Goal: Task Accomplishment & Management: Use online tool/utility

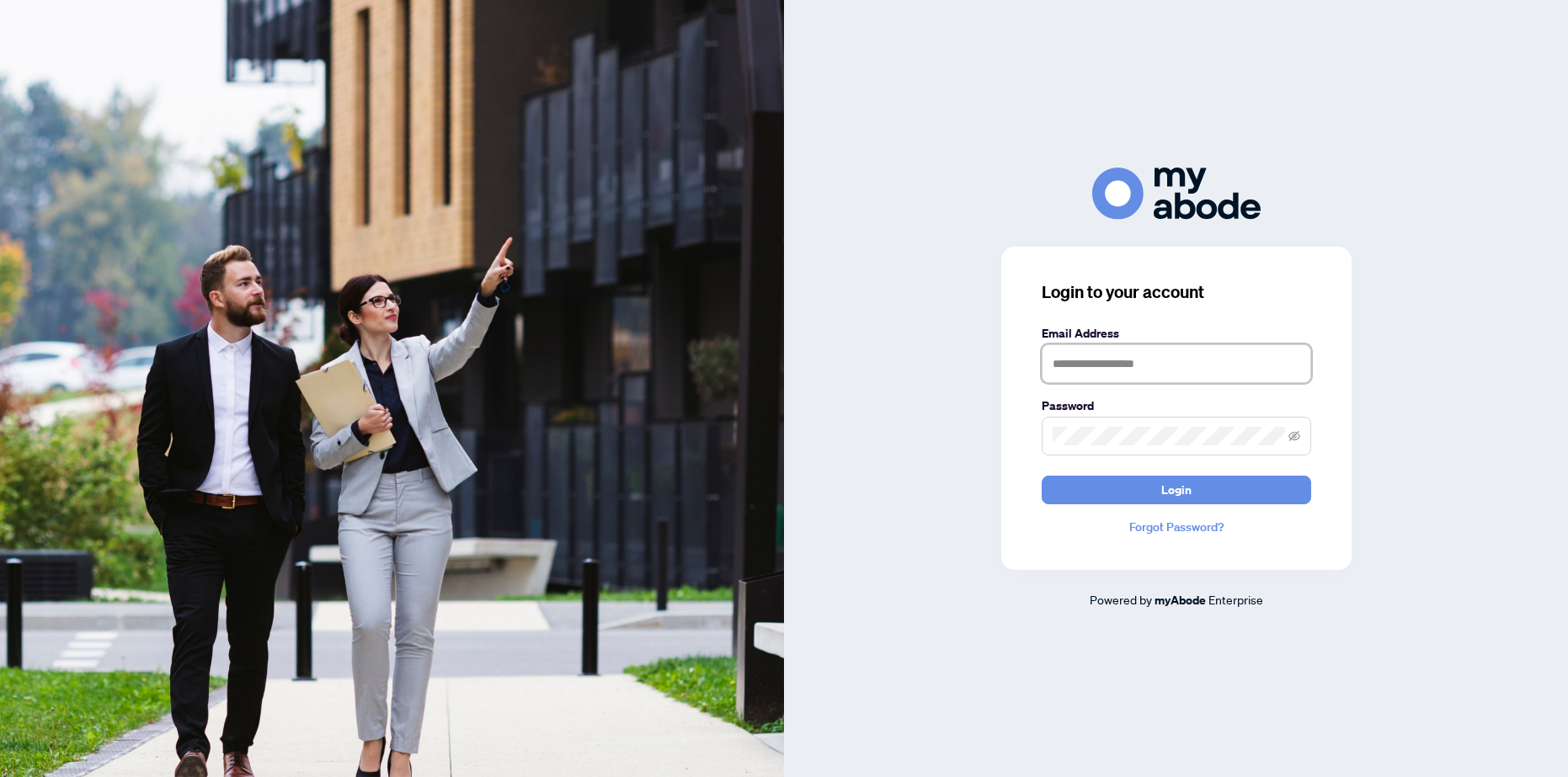
click at [1096, 360] on input "text" at bounding box center [1177, 364] width 269 height 39
type input "**********"
click at [1173, 492] on span "Login" at bounding box center [1177, 490] width 30 height 27
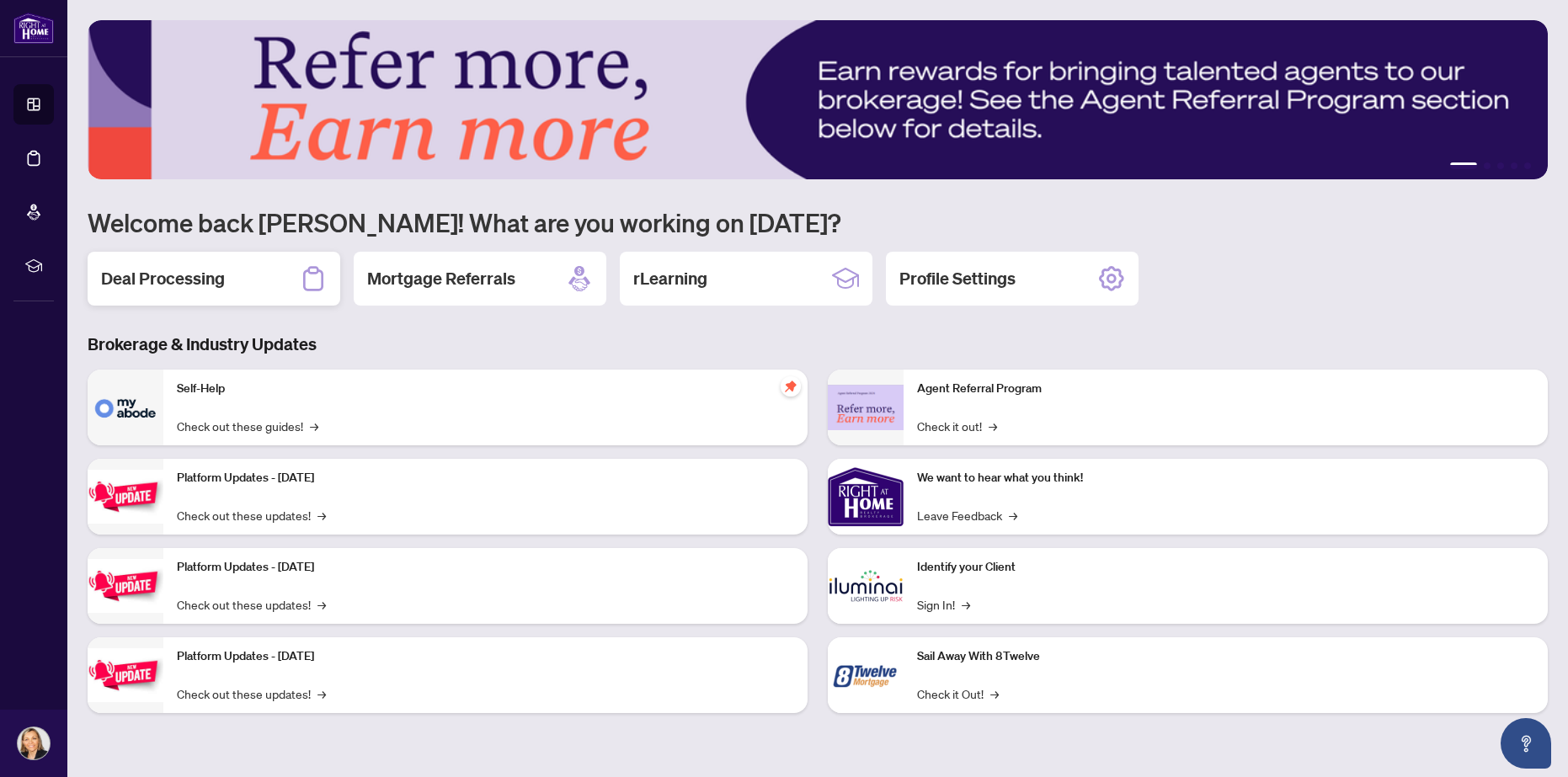
click at [179, 278] on h2 "Deal Processing" at bounding box center [163, 278] width 124 height 24
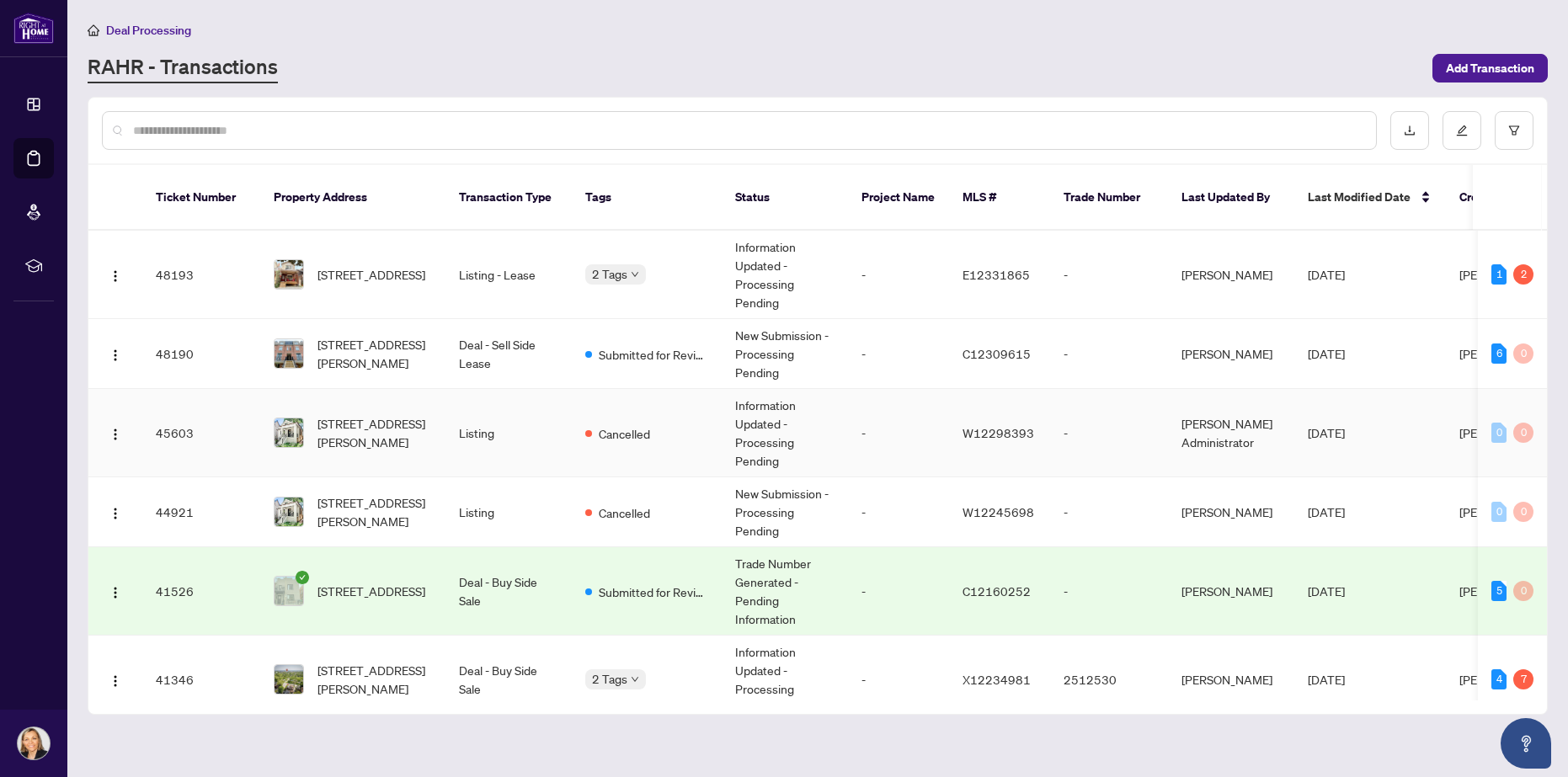
scroll to position [84, 0]
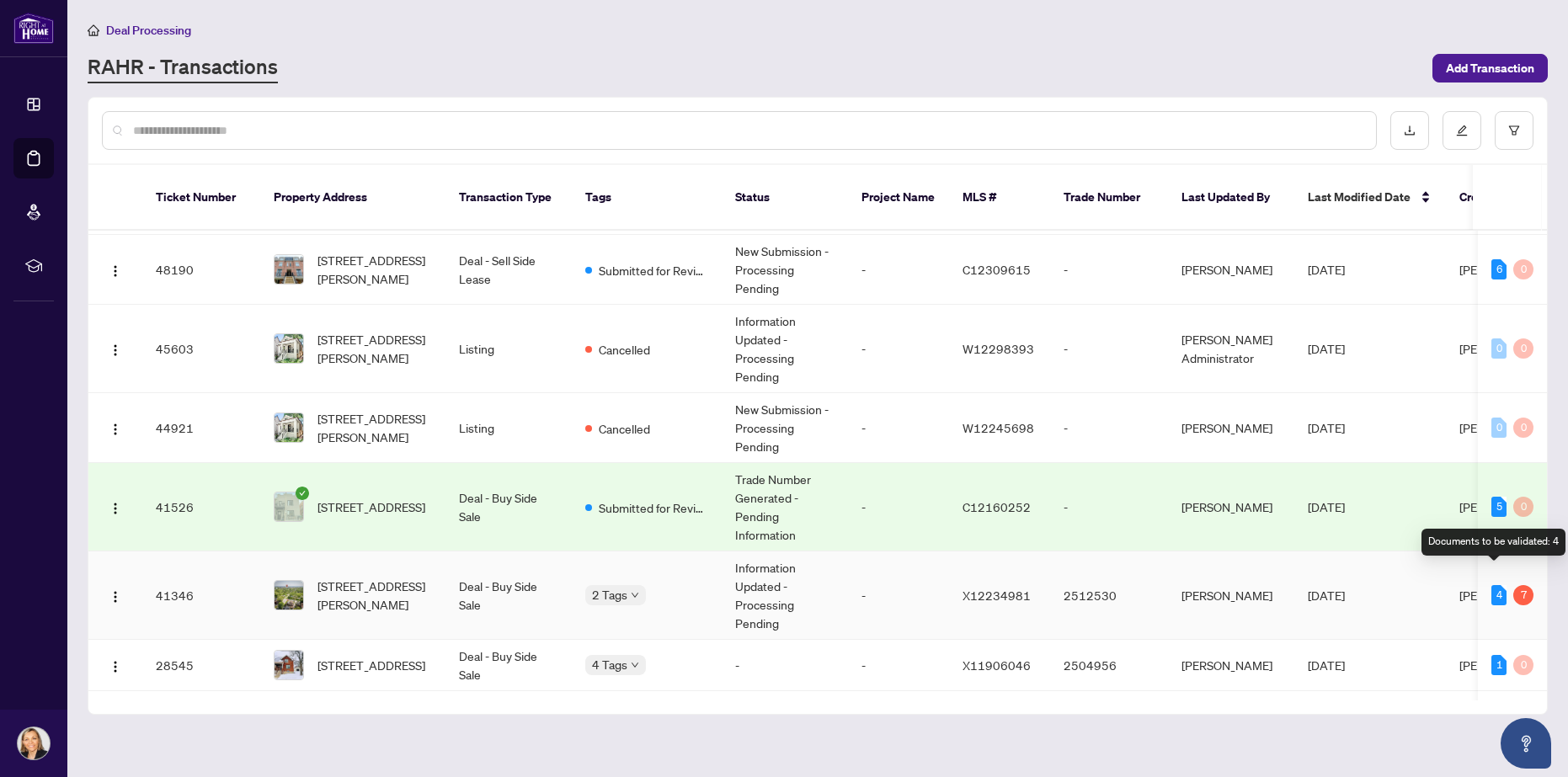
click at [1493, 585] on div "4" at bounding box center [1499, 595] width 15 height 20
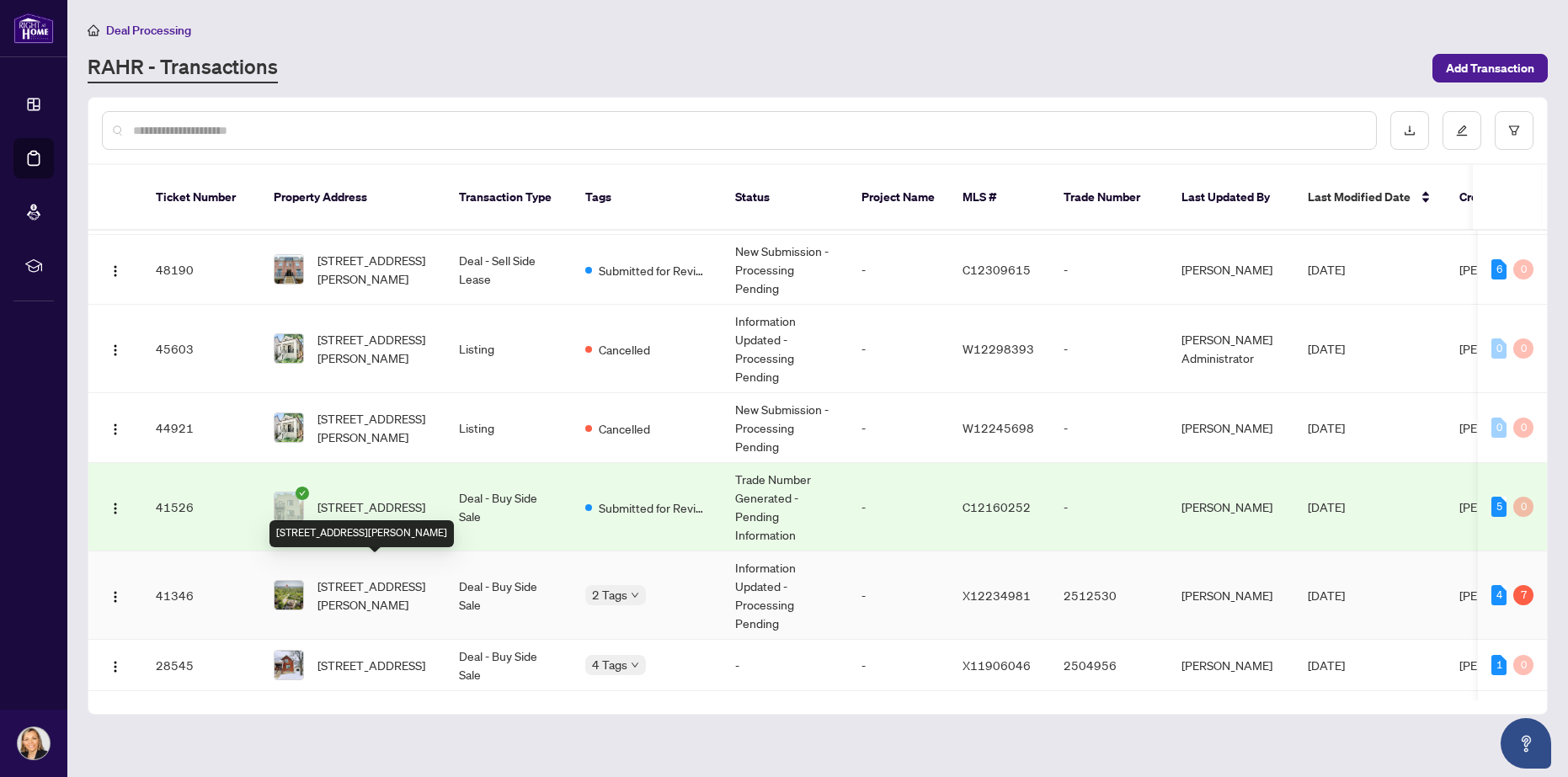
click at [395, 577] on span "[STREET_ADDRESS][PERSON_NAME]" at bounding box center [374, 596] width 114 height 37
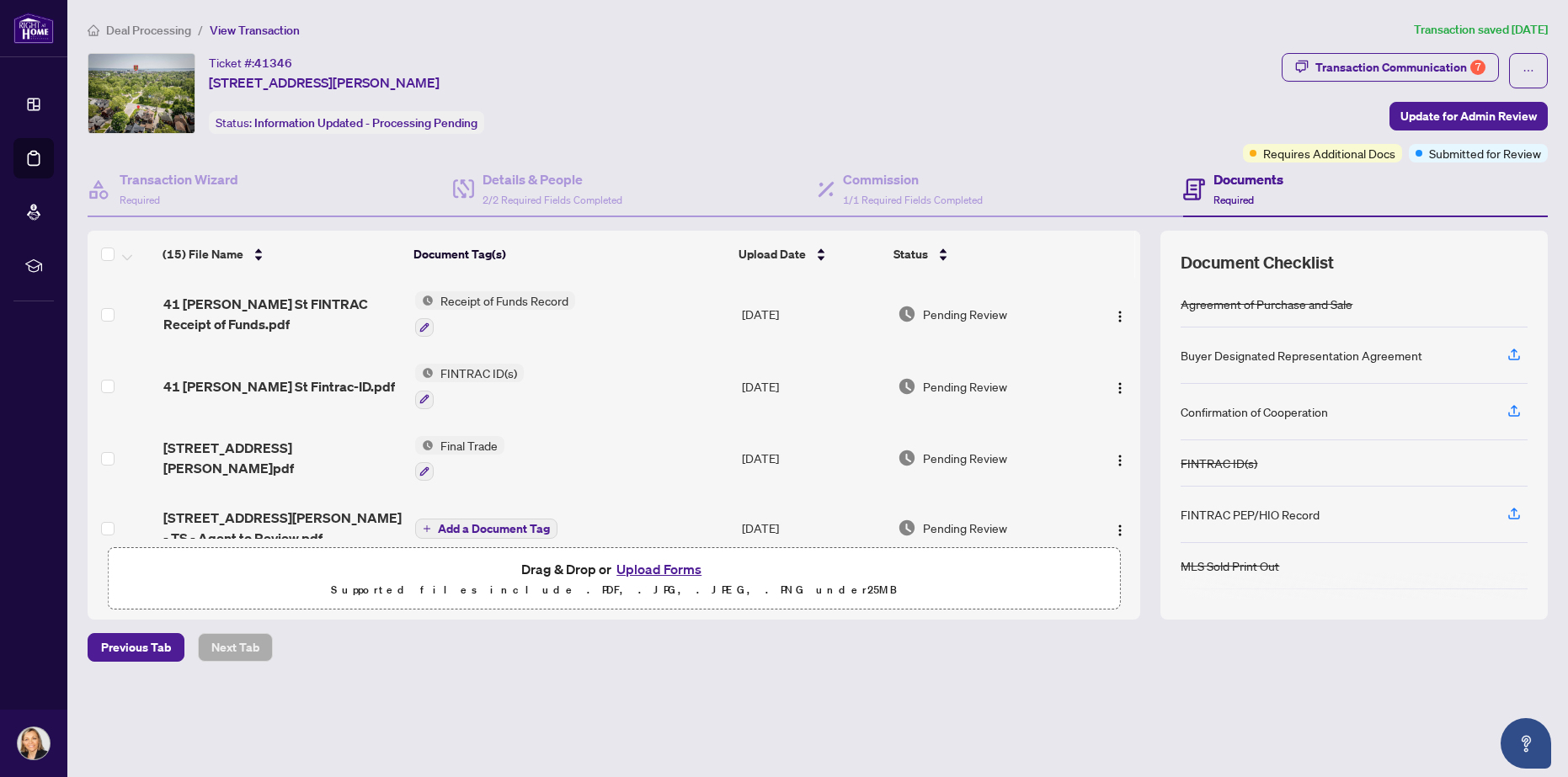
click at [467, 370] on span "FINTRAC ID(s)" at bounding box center [478, 373] width 90 height 19
click at [421, 456] on span "FINTRAC ID(s)" at bounding box center [439, 455] width 90 height 19
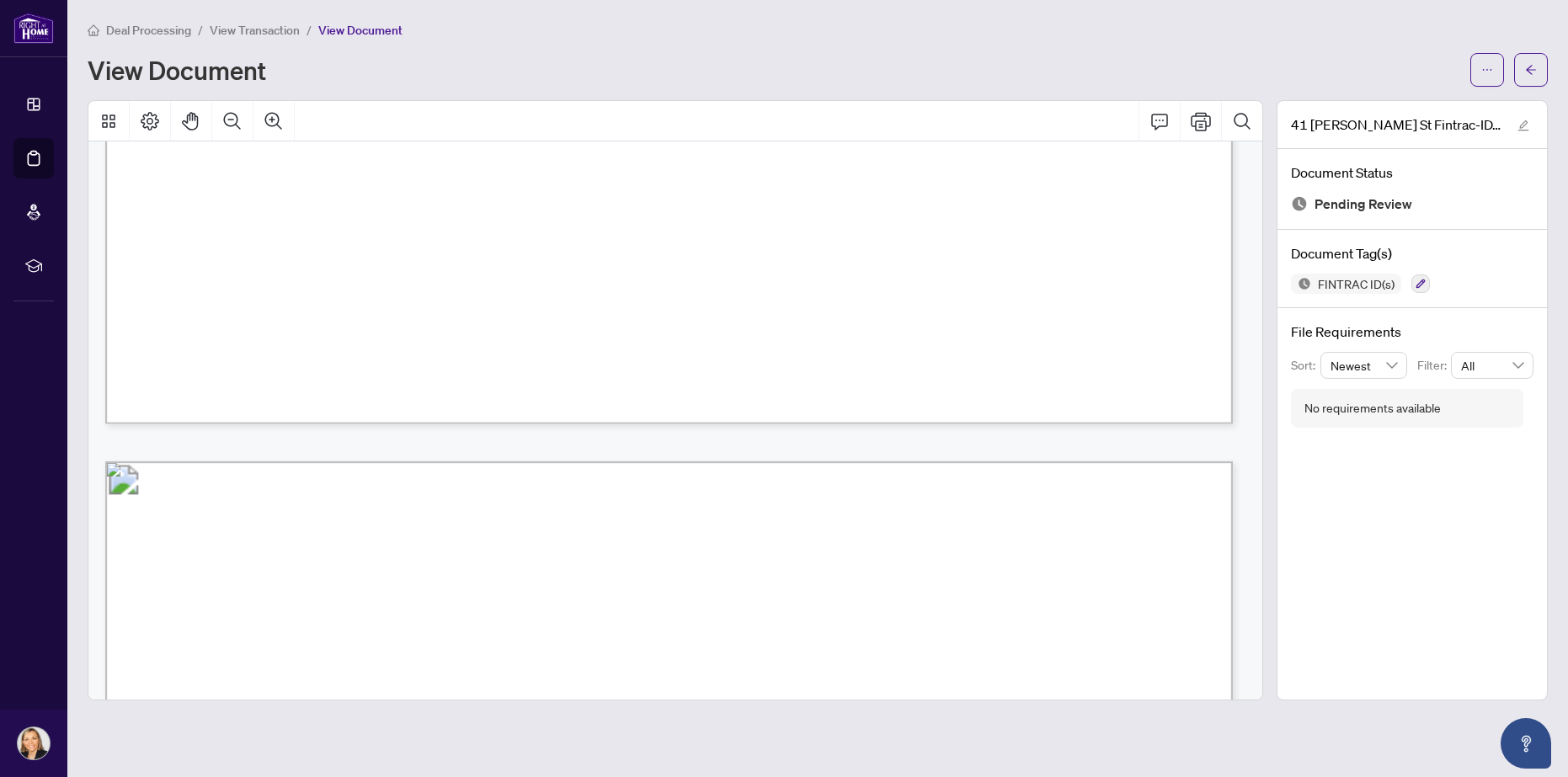
scroll to position [9095, 0]
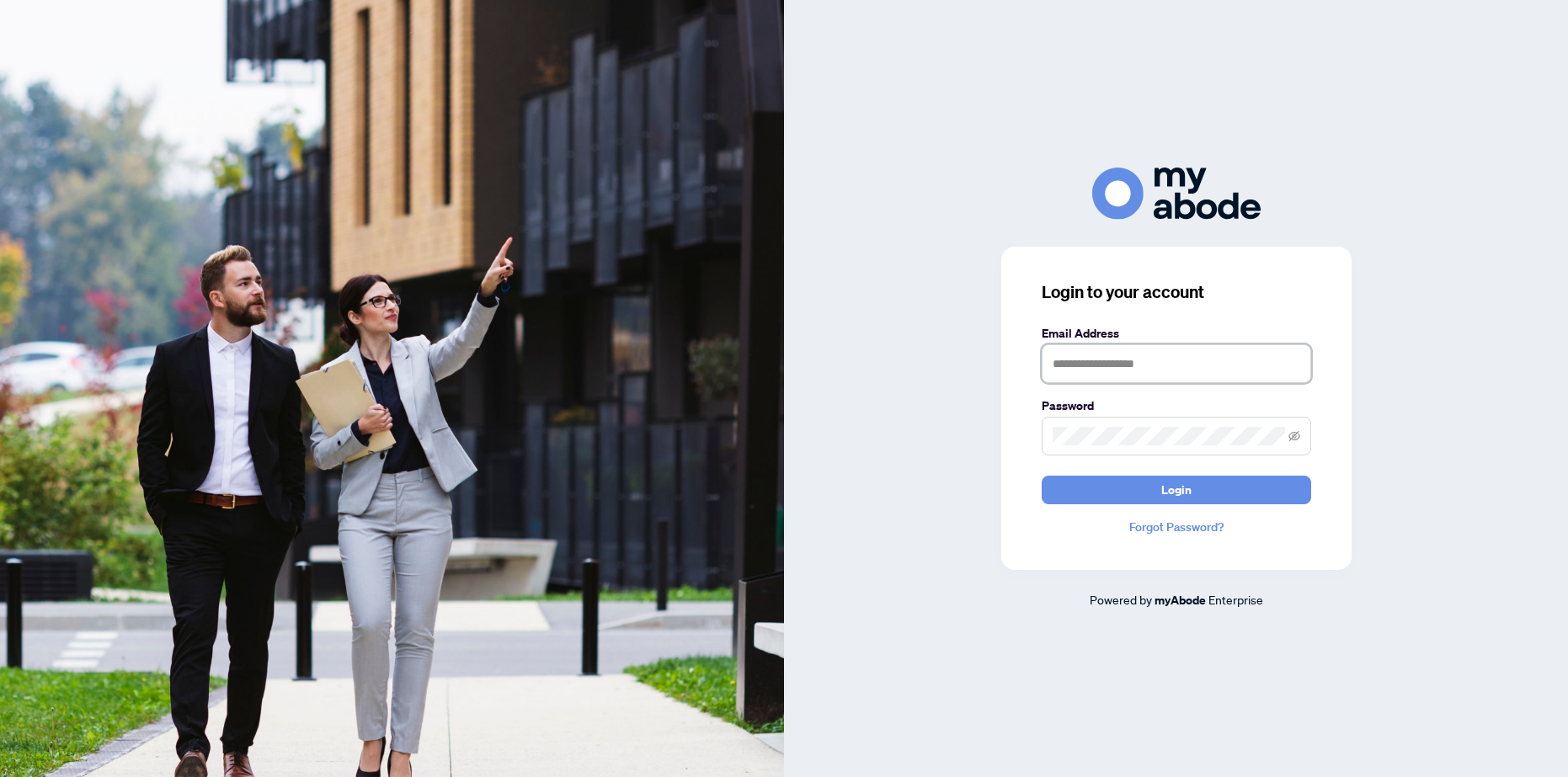
click at [1113, 362] on input "text" at bounding box center [1177, 364] width 269 height 39
type input "**********"
click at [1179, 492] on span "Login" at bounding box center [1177, 490] width 30 height 27
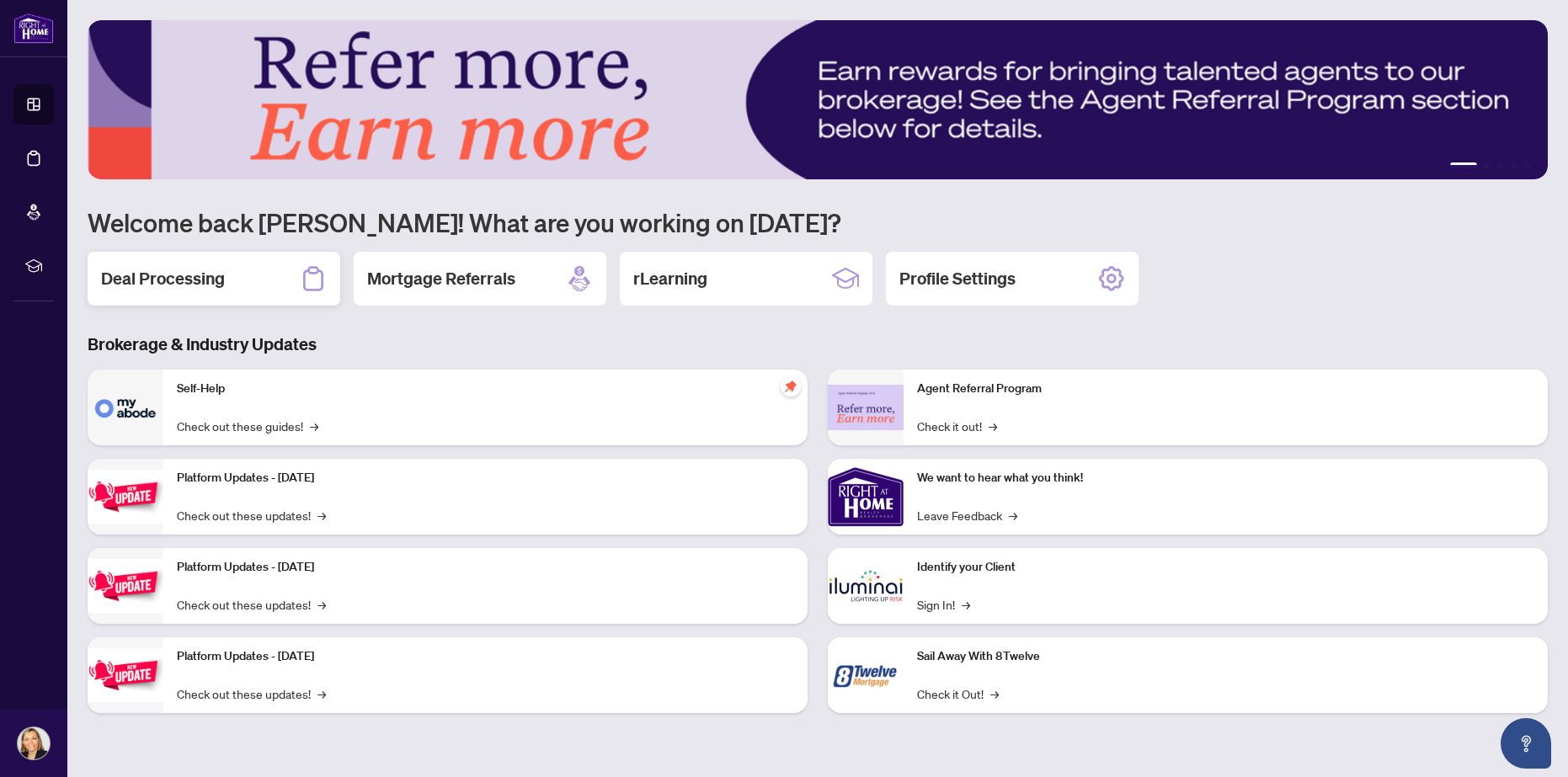
click at [179, 275] on h2 "Deal Processing" at bounding box center [163, 278] width 124 height 24
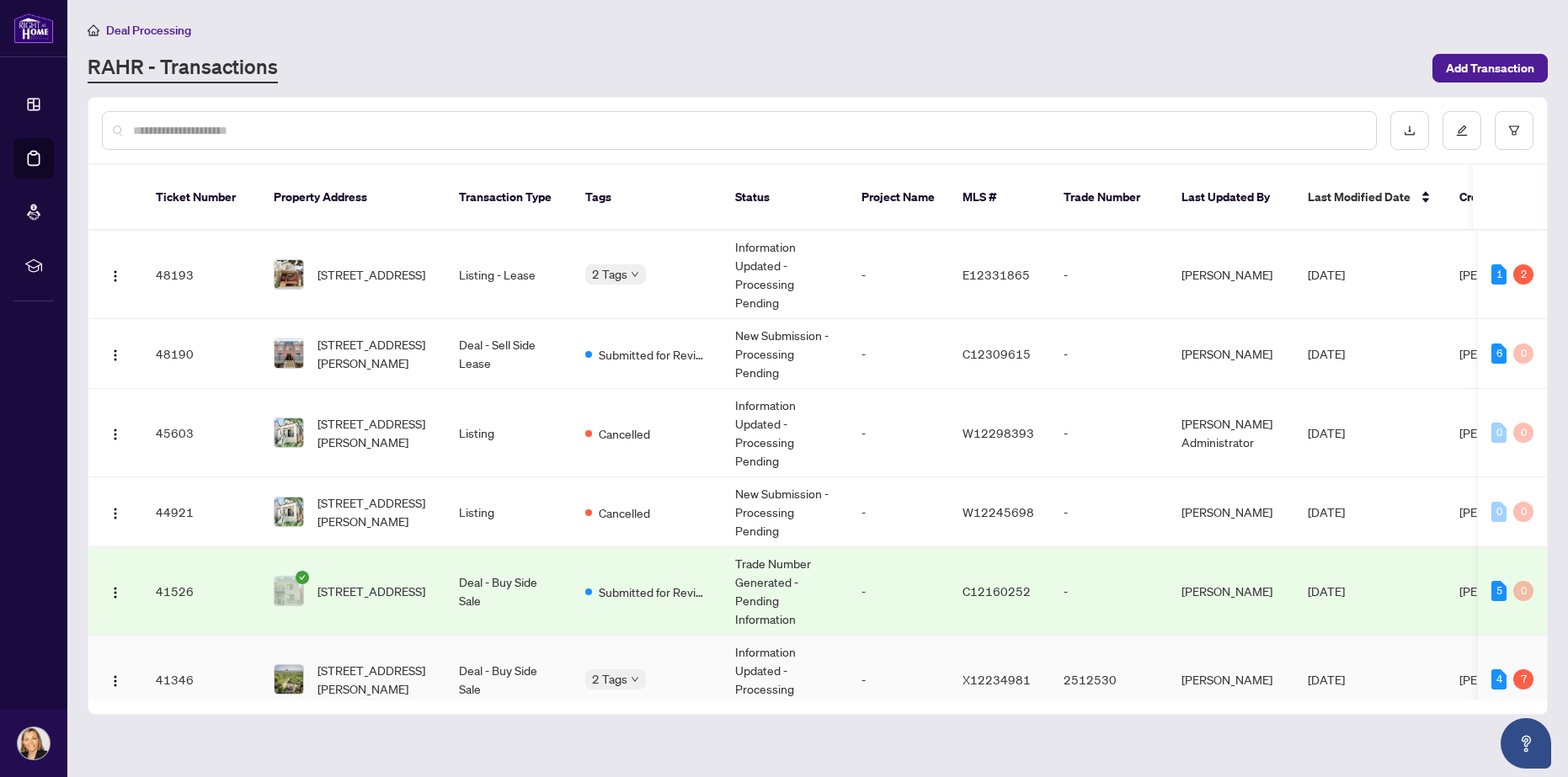
scroll to position [168, 0]
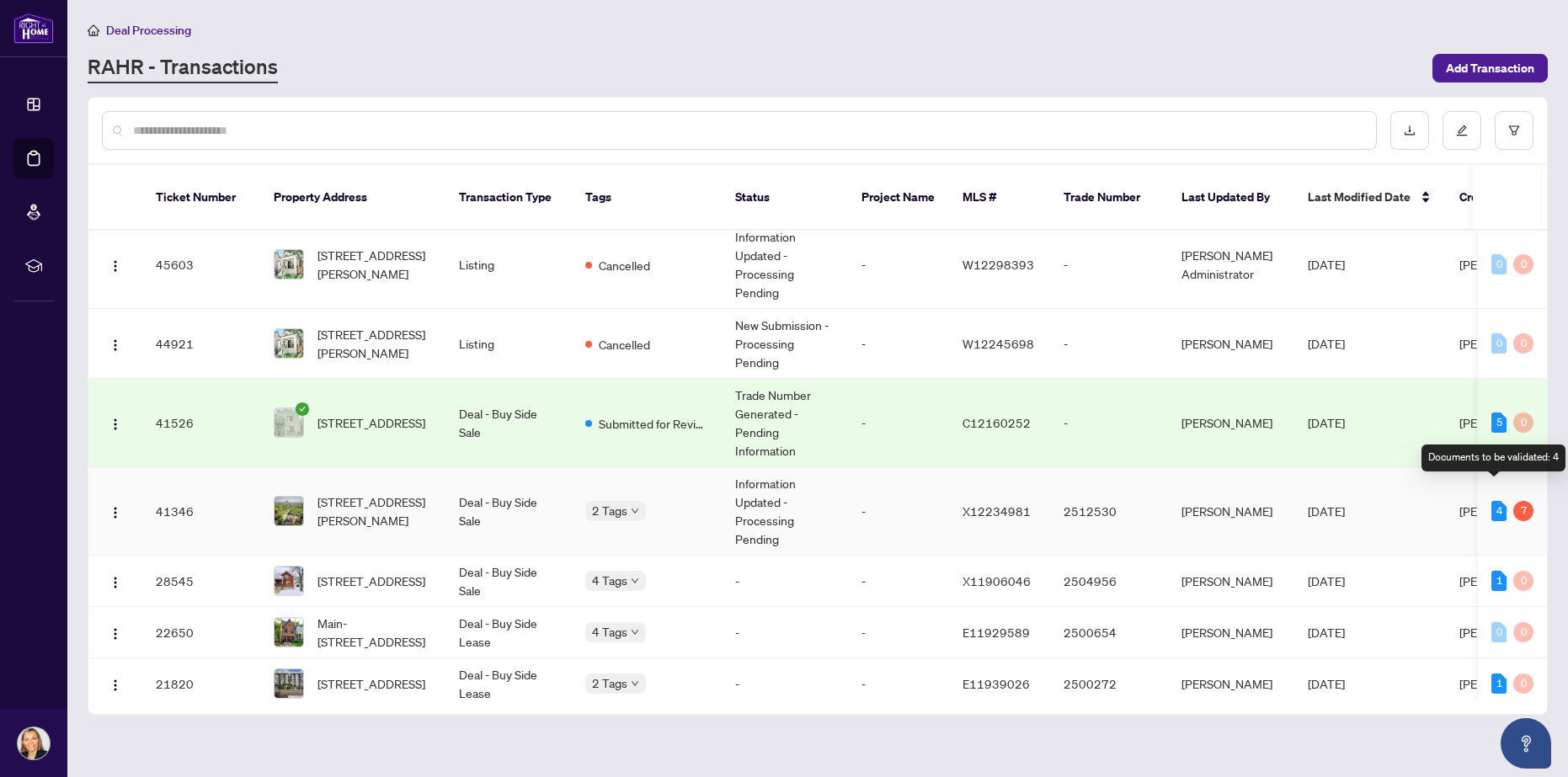
click at [1493, 501] on div "4" at bounding box center [1499, 511] width 15 height 20
click at [1492, 501] on div "4" at bounding box center [1499, 511] width 15 height 20
click at [1495, 458] on div "Documents to be validated: 4" at bounding box center [1493, 458] width 144 height 27
click at [1494, 501] on div "4" at bounding box center [1499, 511] width 15 height 20
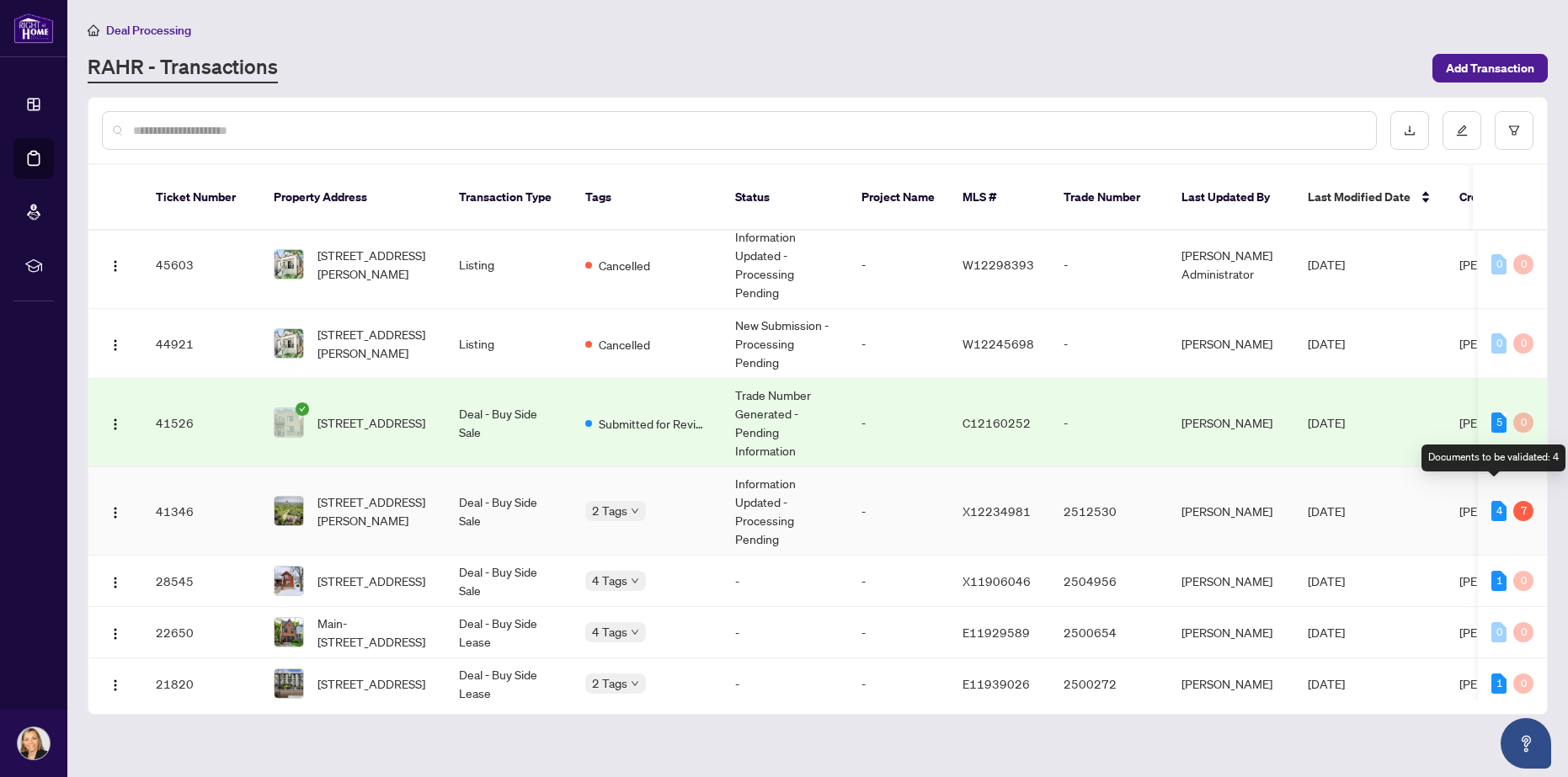
click at [1494, 501] on div "4" at bounding box center [1499, 511] width 15 height 20
click at [1492, 501] on div "4" at bounding box center [1499, 511] width 15 height 20
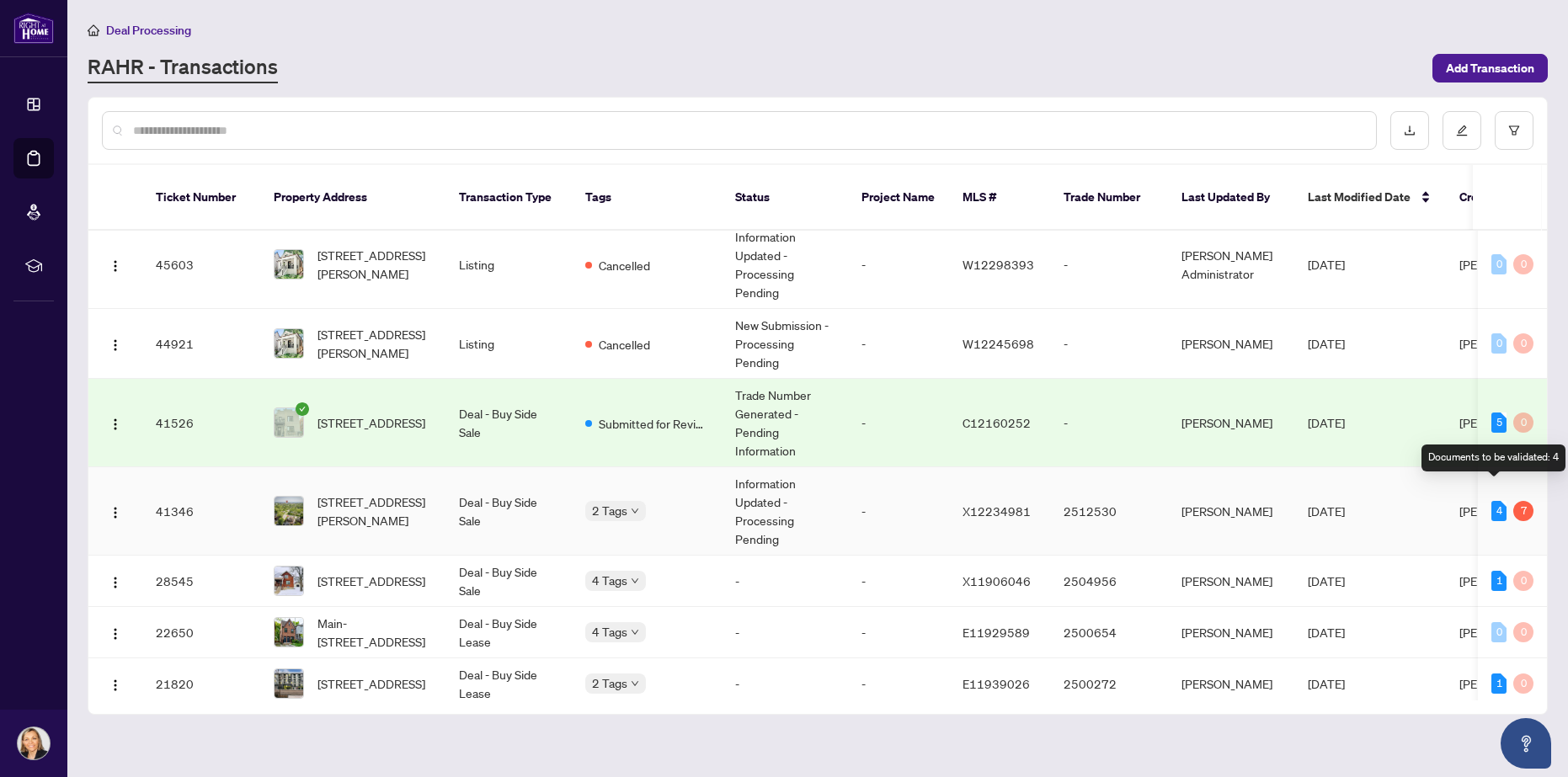
click at [1493, 501] on div "4" at bounding box center [1499, 511] width 15 height 20
click at [1493, 501] on div "4" at bounding box center [1499, 511] width 15 height 20
click at [1484, 489] on td "4 7" at bounding box center [1513, 511] width 69 height 88
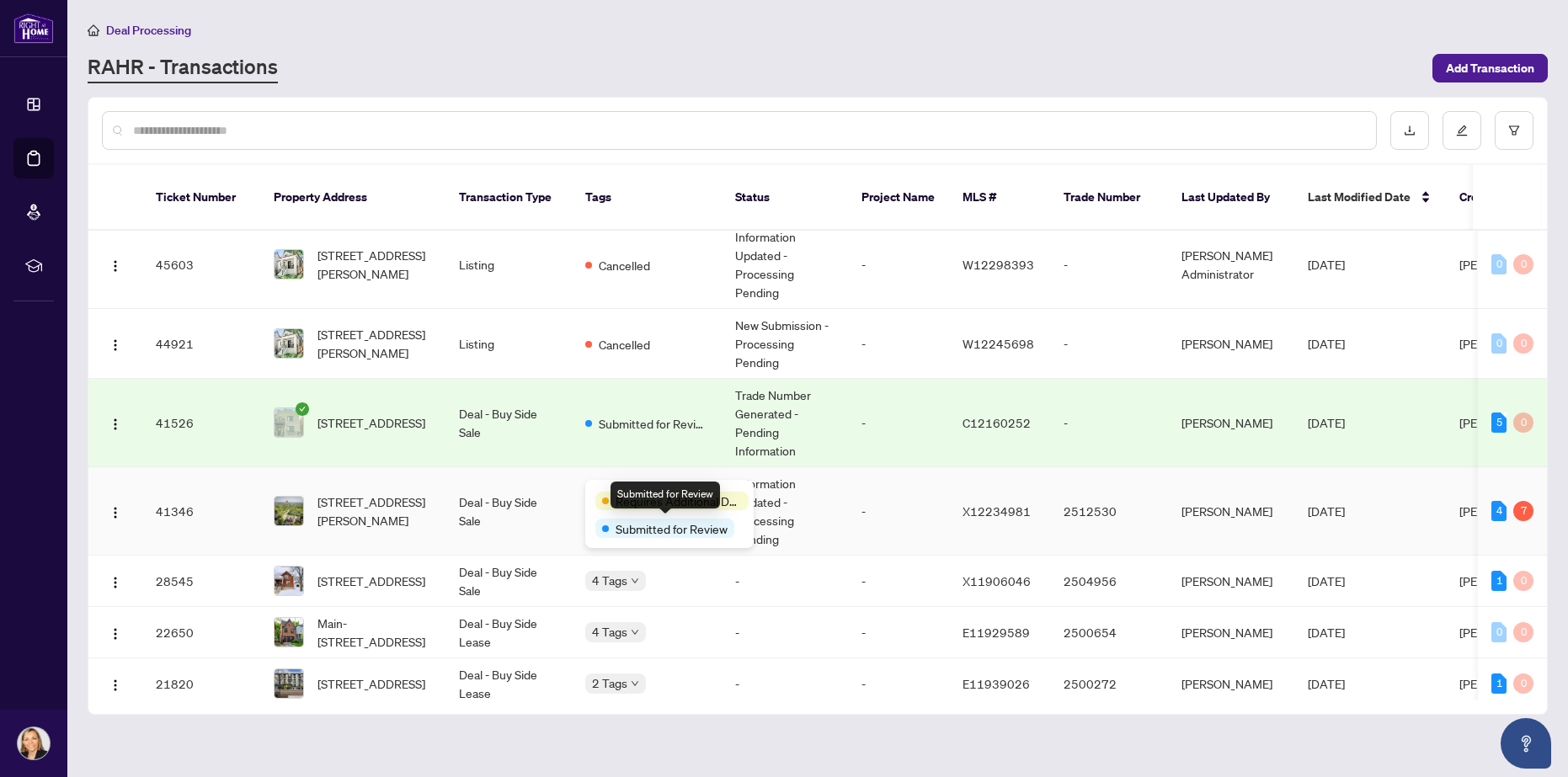
click at [651, 532] on span "Submitted for Review" at bounding box center [671, 529] width 112 height 19
click at [657, 490] on div "Submitted for Review" at bounding box center [665, 495] width 109 height 27
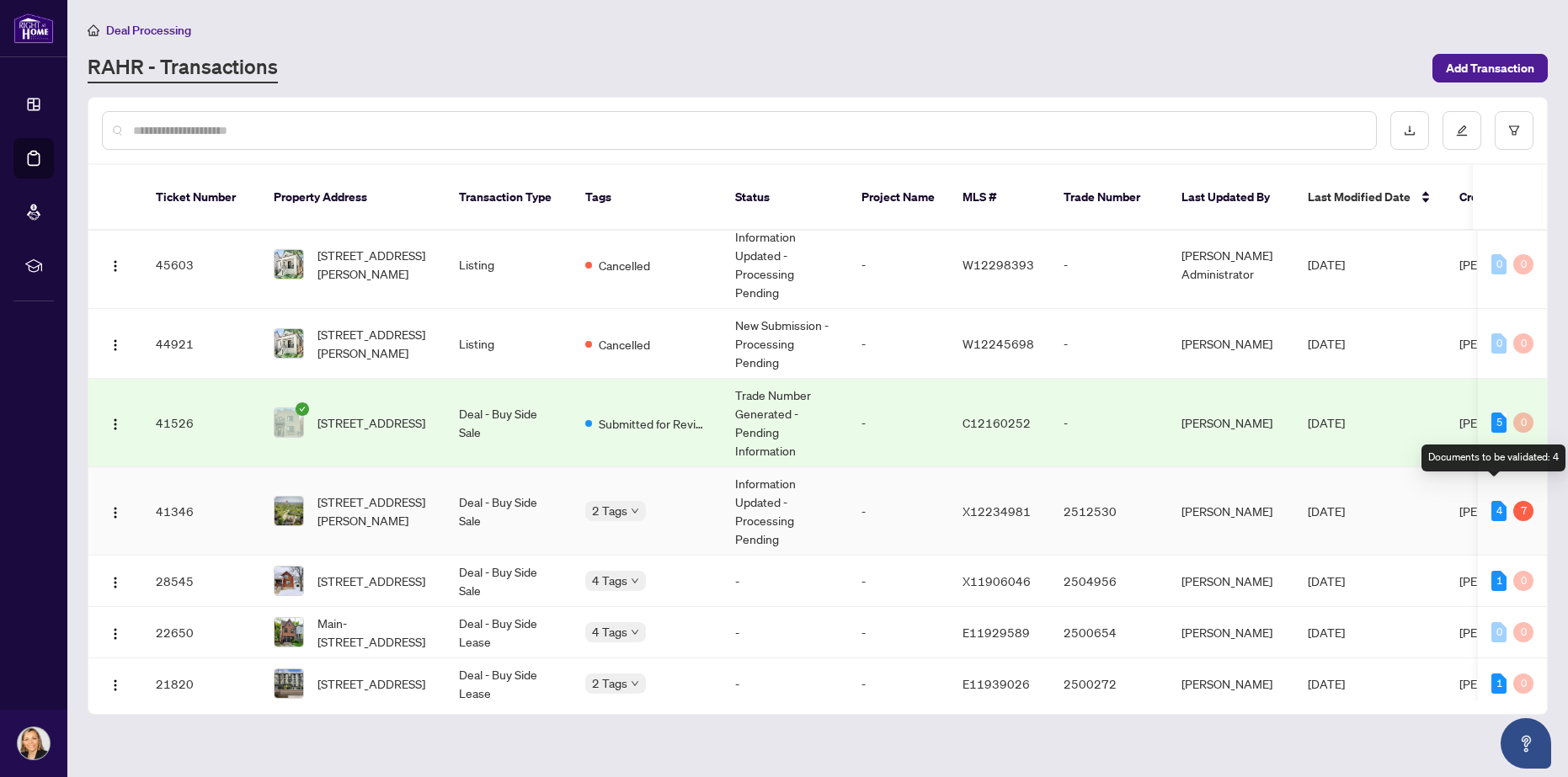
click at [1492, 501] on div "4" at bounding box center [1499, 511] width 15 height 20
click at [1493, 501] on div "4" at bounding box center [1499, 511] width 15 height 20
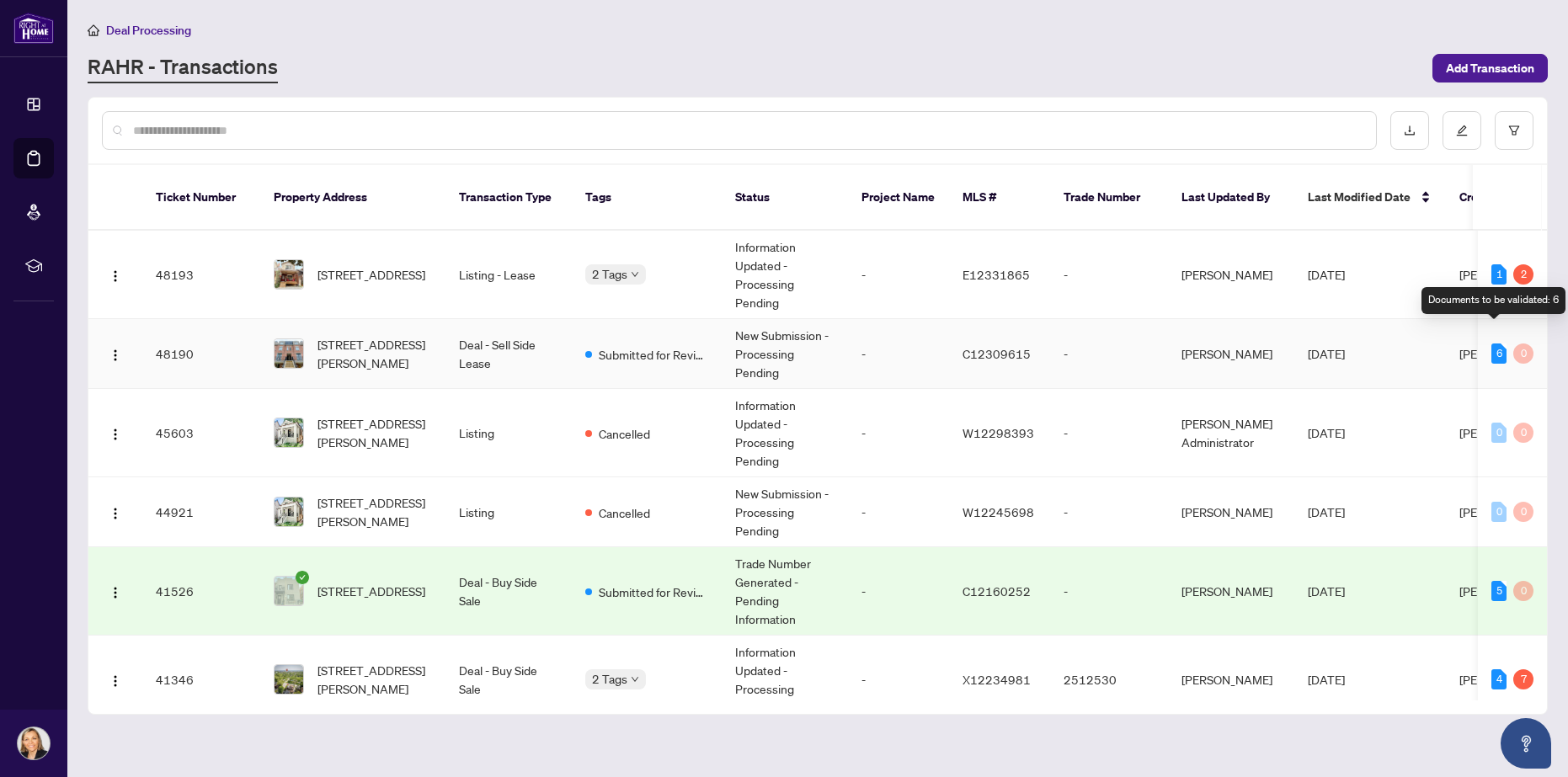
click at [1494, 344] on div "6" at bounding box center [1499, 354] width 15 height 20
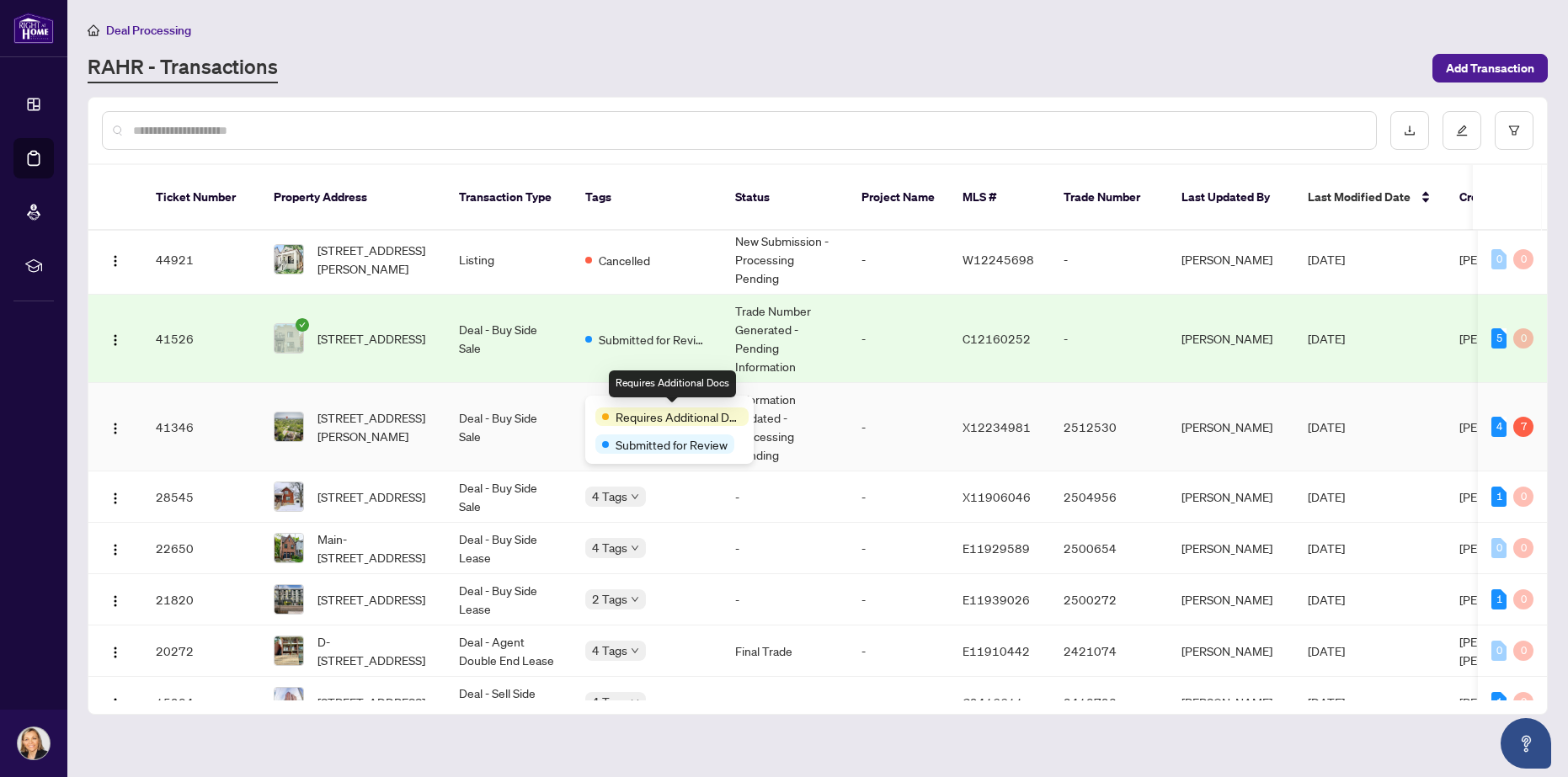
click at [650, 419] on span "Requires Additional Docs" at bounding box center [678, 417] width 126 height 19
click at [680, 446] on span "Submitted for Review" at bounding box center [671, 444] width 112 height 19
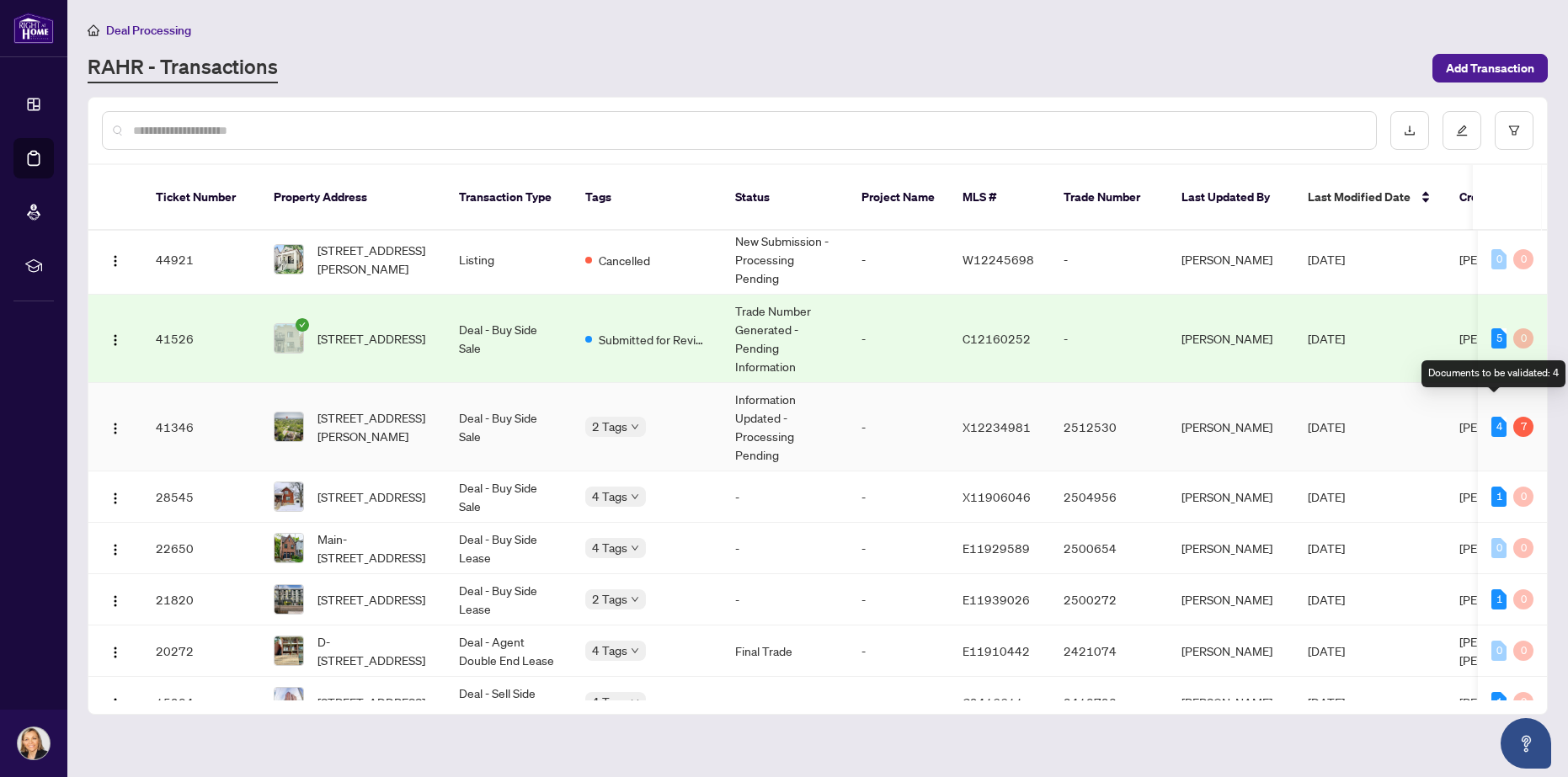
click at [1495, 416] on div "4" at bounding box center [1499, 427] width 15 height 20
click at [1496, 394] on td "4 7" at bounding box center [1513, 427] width 69 height 88
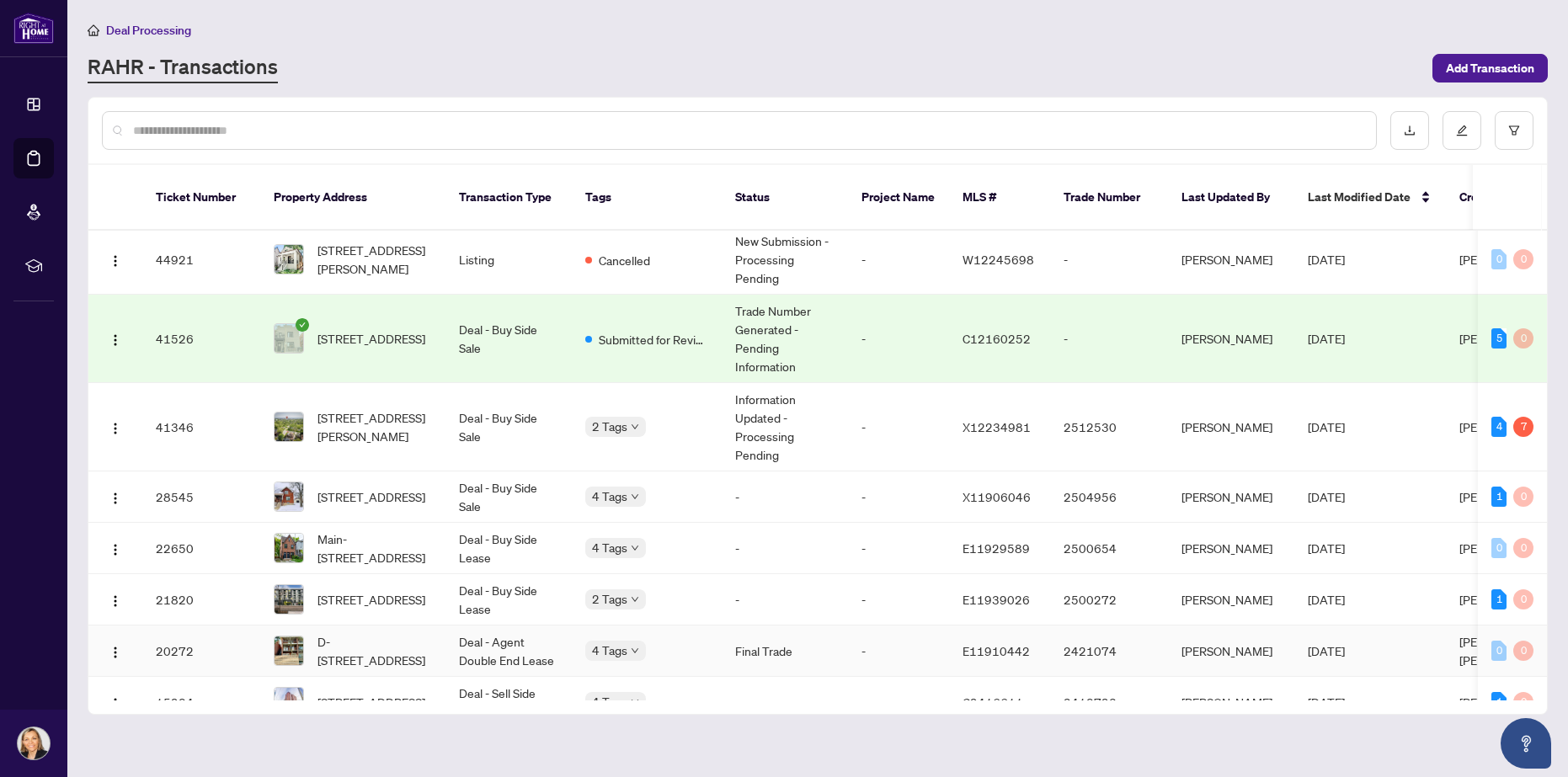
scroll to position [0, 0]
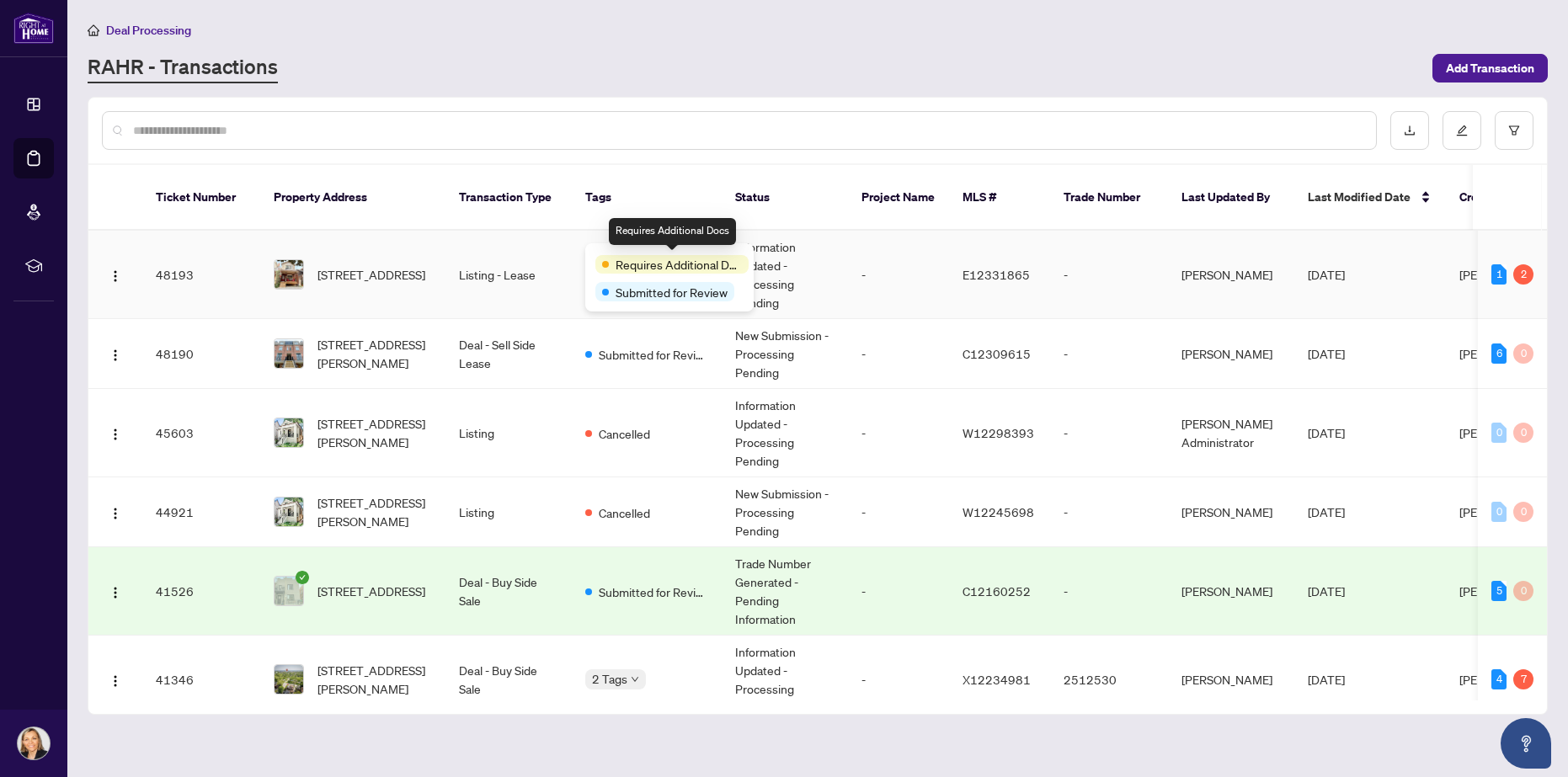
click at [638, 264] on span "Requires Additional Docs" at bounding box center [678, 264] width 126 height 19
click at [674, 265] on span "Requires Additional Docs" at bounding box center [678, 264] width 126 height 19
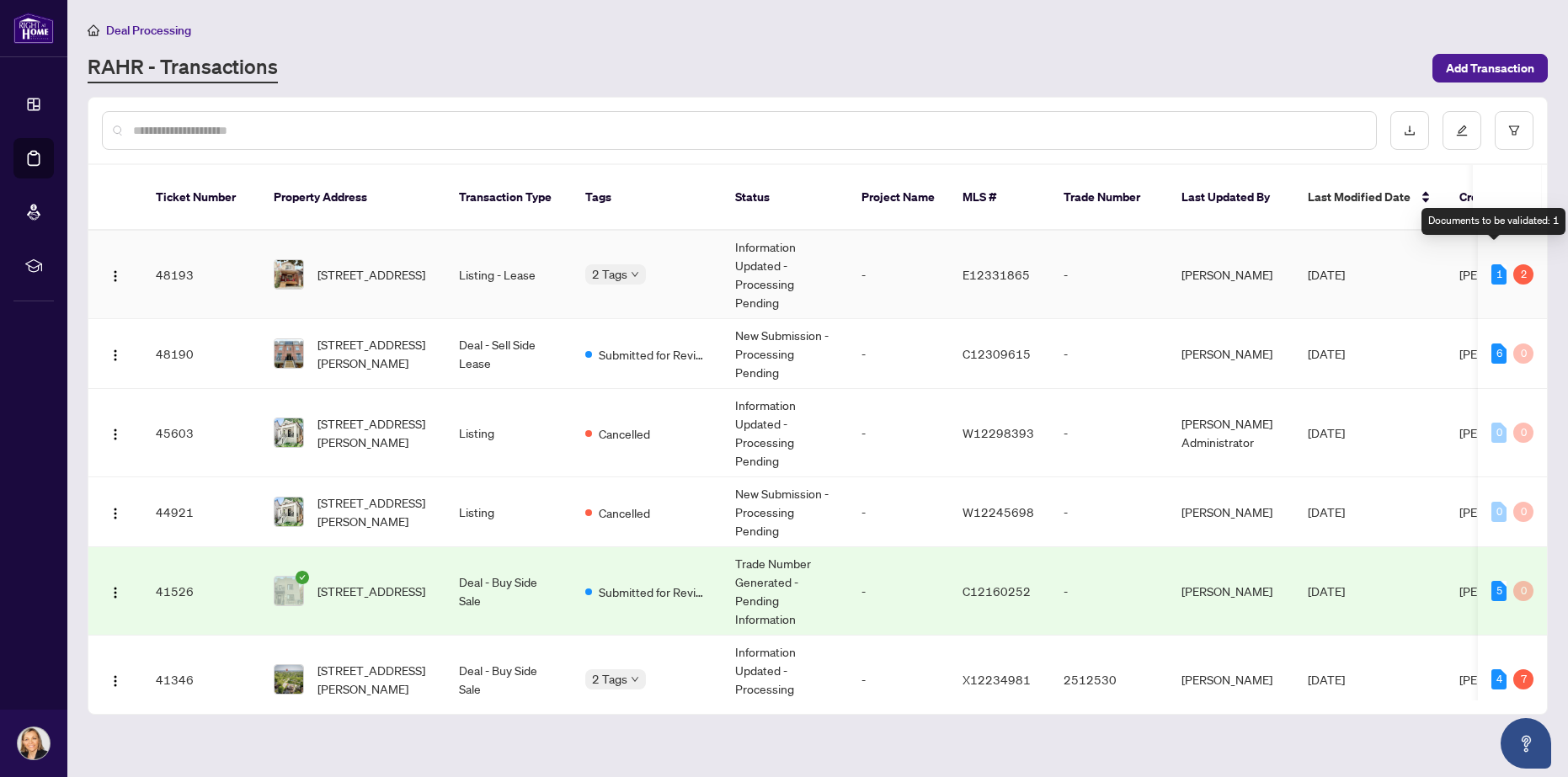
click at [1498, 264] on div "1" at bounding box center [1499, 274] width 15 height 20
click at [1496, 264] on div "1" at bounding box center [1499, 274] width 15 height 20
click at [1495, 264] on div "1" at bounding box center [1499, 274] width 15 height 20
click at [1493, 264] on div "1" at bounding box center [1499, 274] width 15 height 20
click at [373, 265] on span "[STREET_ADDRESS]" at bounding box center [371, 274] width 108 height 19
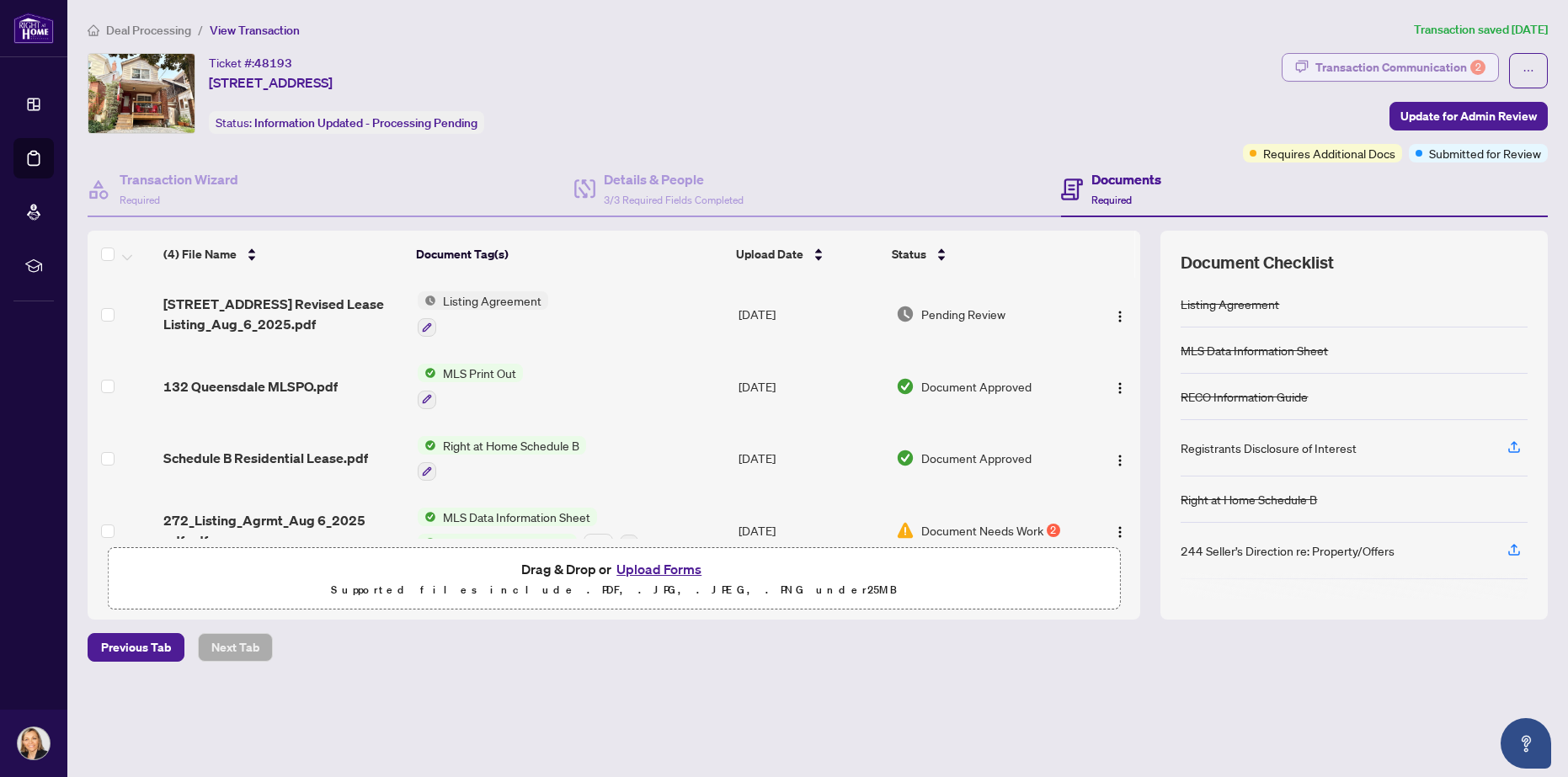
click at [1392, 63] on div "Transaction Communication 2" at bounding box center [1400, 68] width 170 height 27
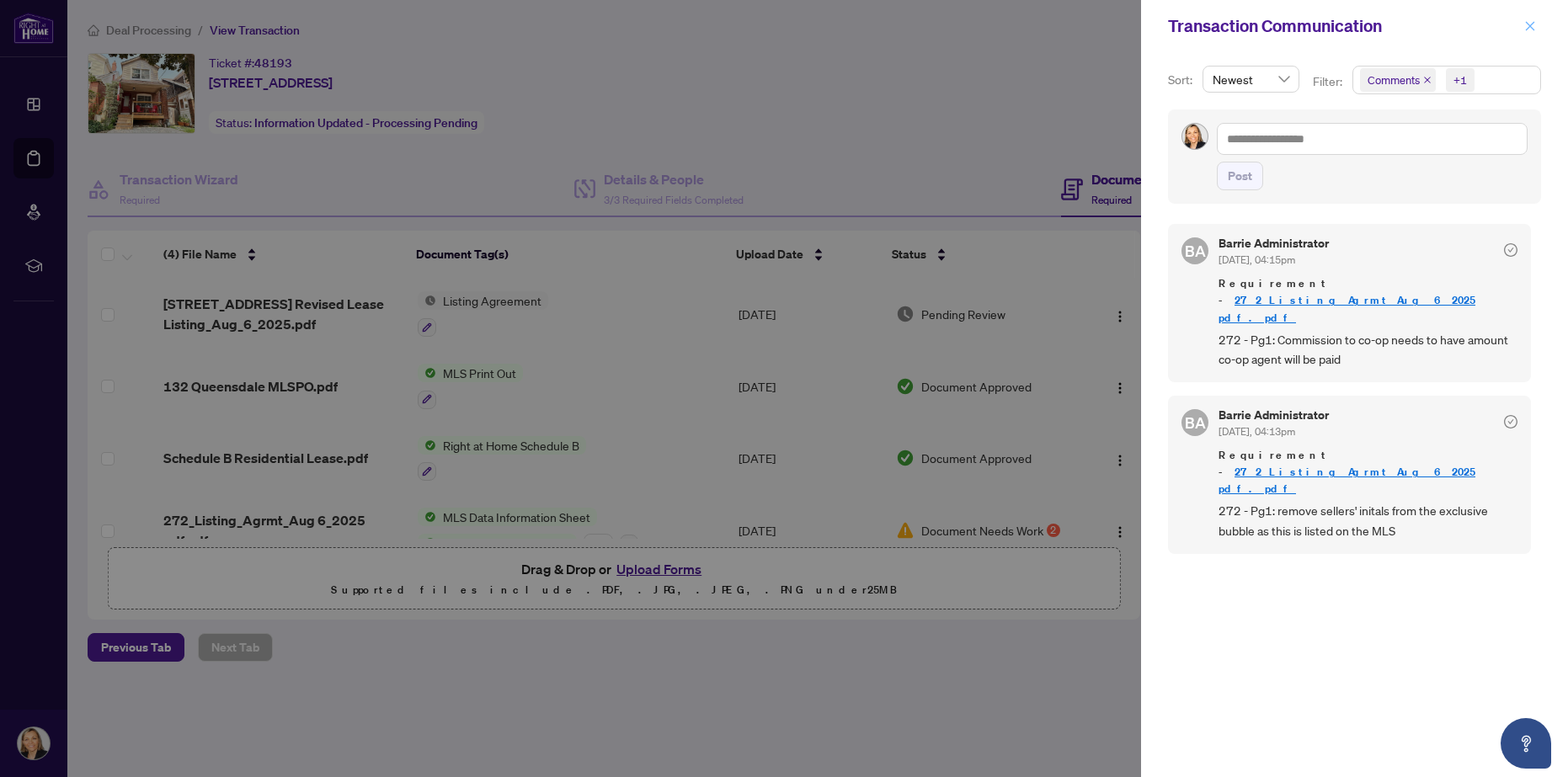
click at [1532, 27] on icon "close" at bounding box center [1531, 26] width 12 height 12
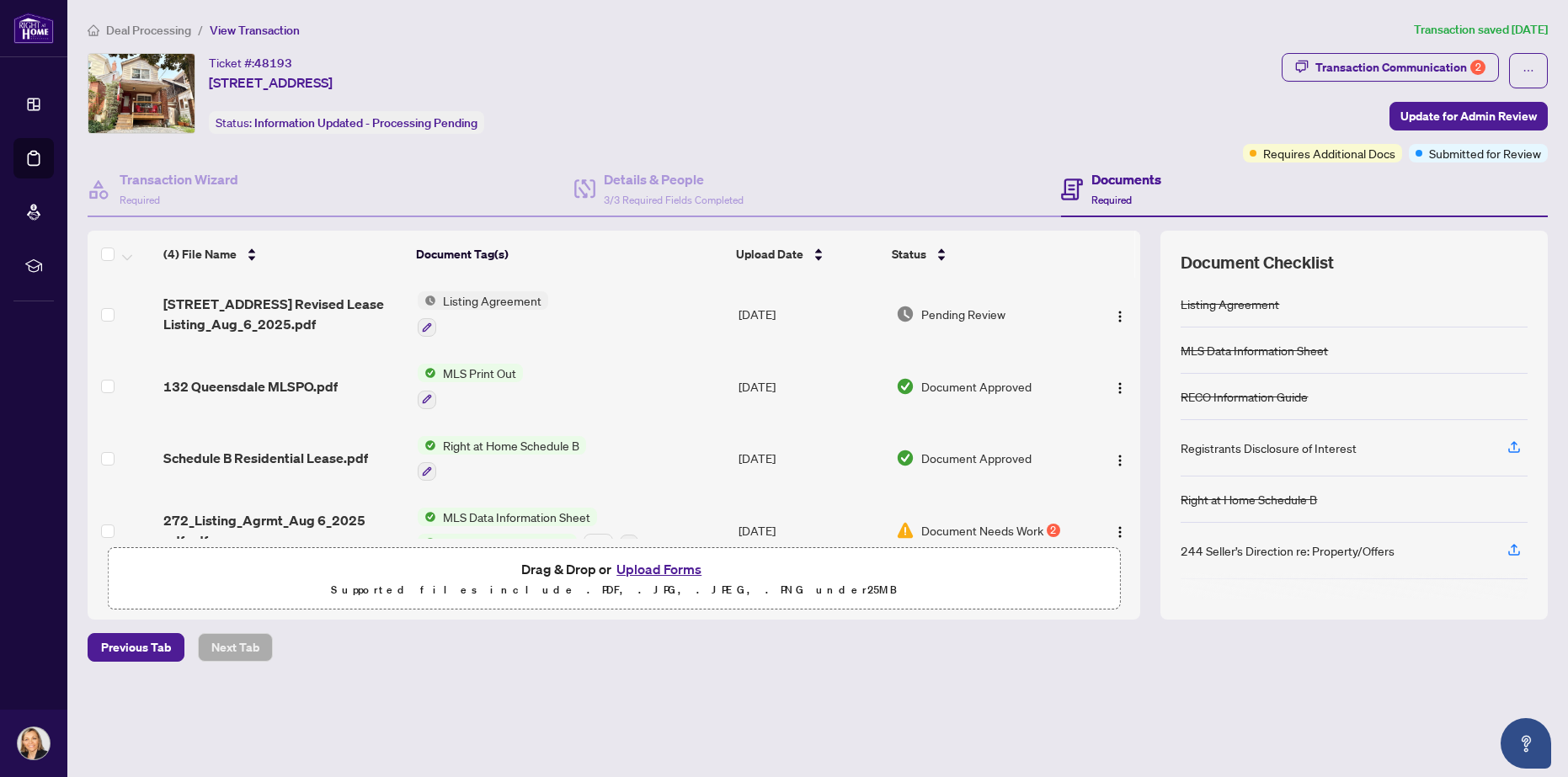
click at [498, 303] on span "Listing Agreement" at bounding box center [492, 300] width 112 height 19
click at [462, 385] on span "Listing Agreement" at bounding box center [463, 384] width 112 height 19
